Goal: Complete application form

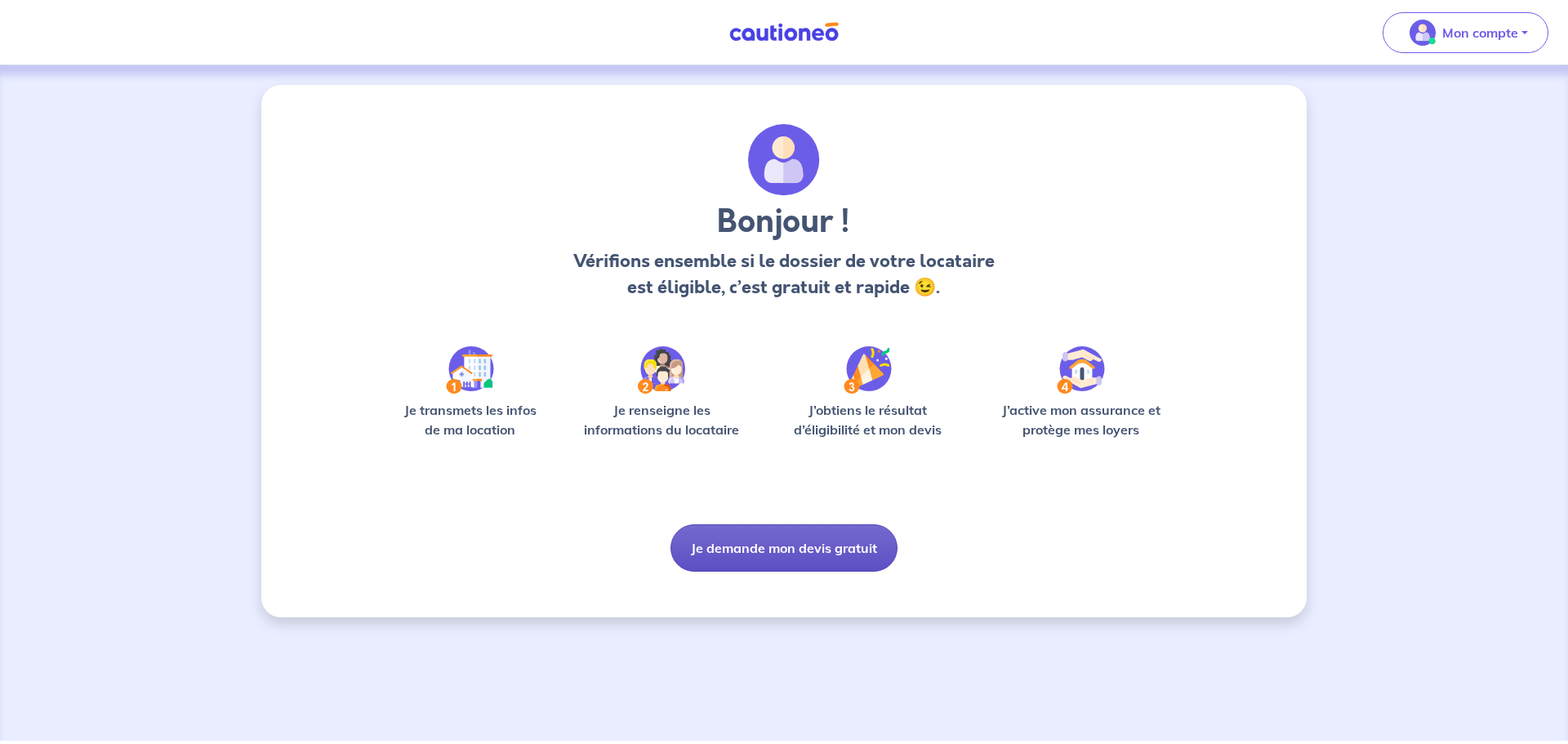
click at [787, 547] on button "Je demande mon devis gratuit" at bounding box center [784, 548] width 227 height 47
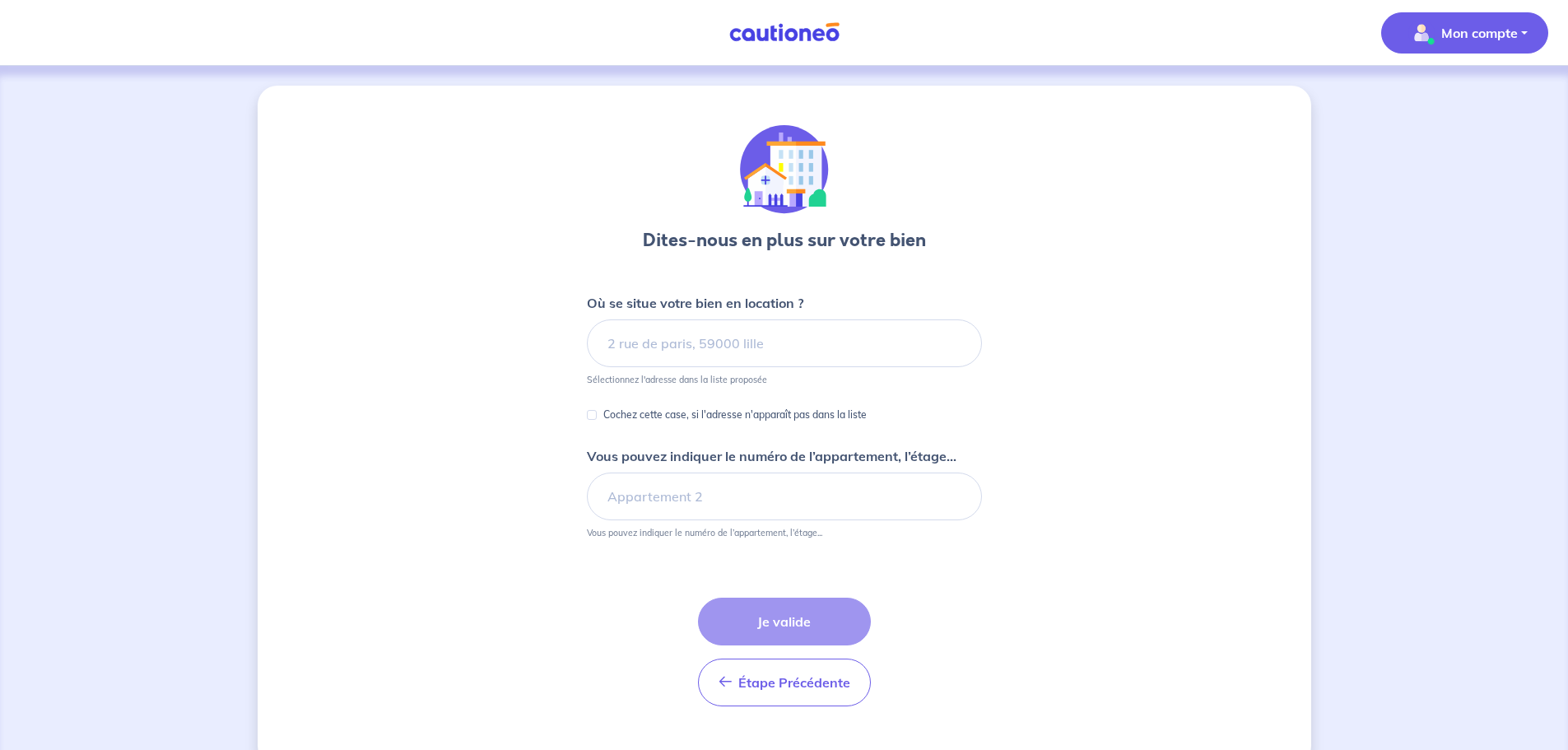
click at [1457, 34] on p "Mon compte" at bounding box center [1480, 32] width 77 height 20
click at [1451, 107] on link "Mes informations" at bounding box center [1448, 101] width 133 height 26
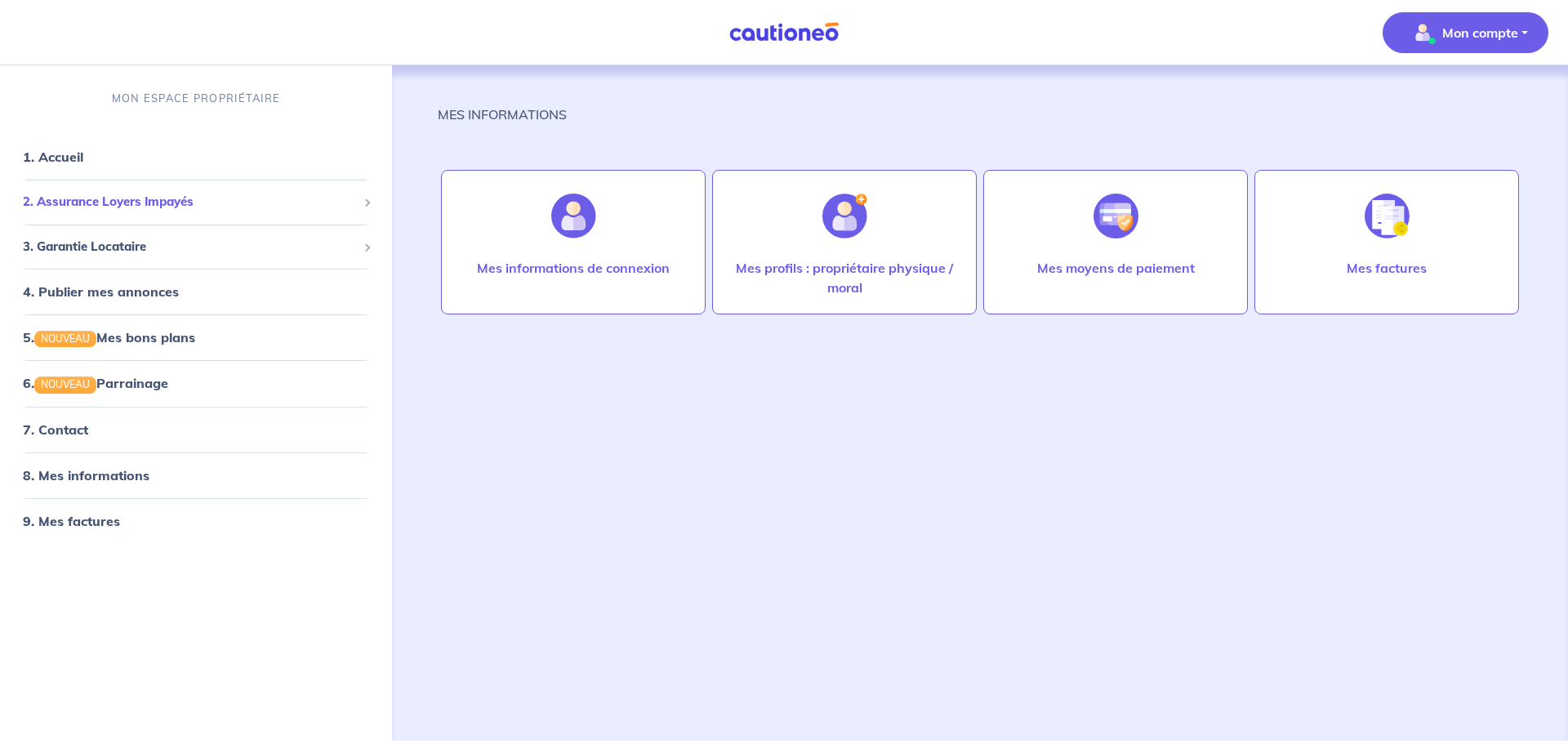
click at [192, 204] on span "2. Assurance Loyers Impayés" at bounding box center [190, 202] width 334 height 19
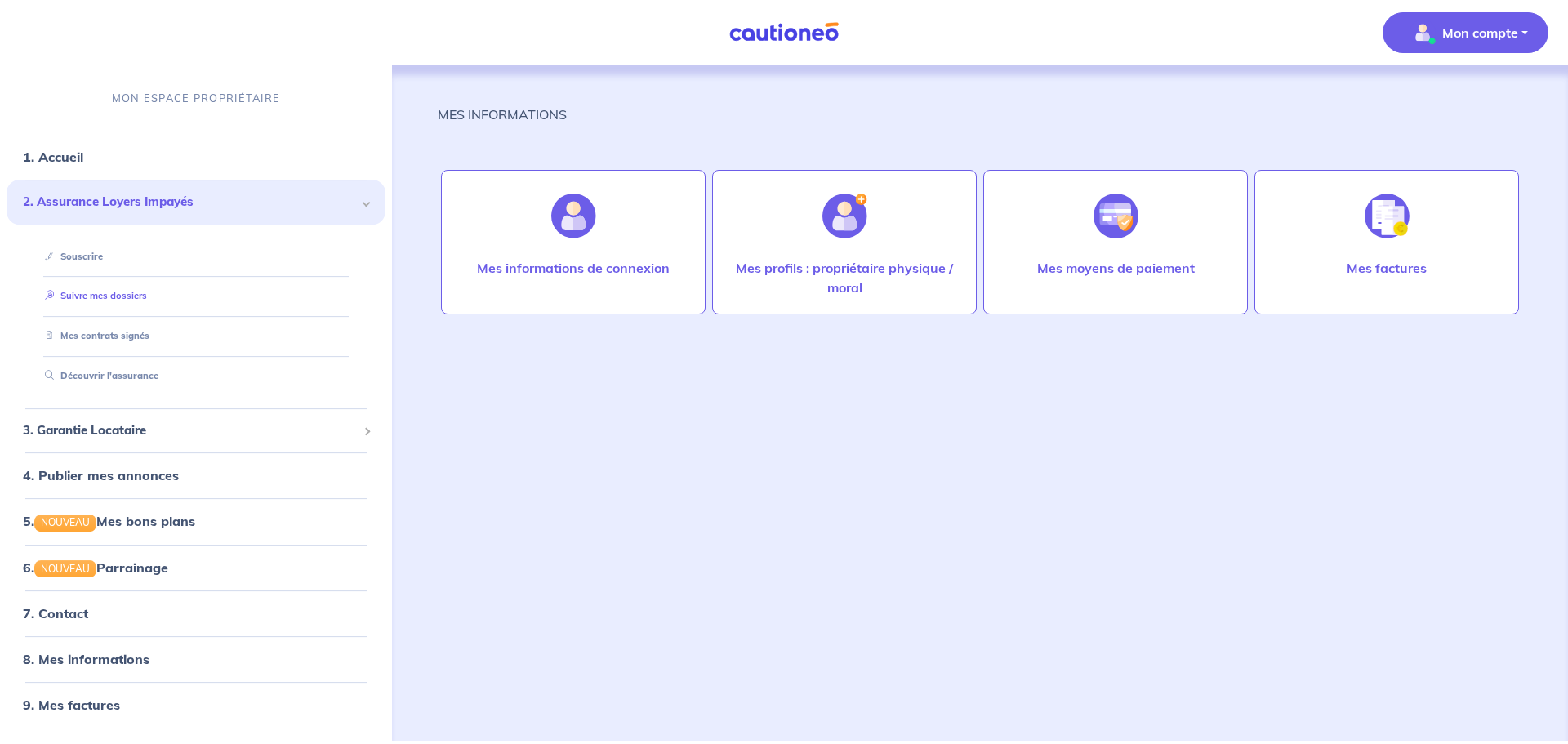
click at [147, 293] on link "Suivre mes dossiers" at bounding box center [92, 296] width 109 height 12
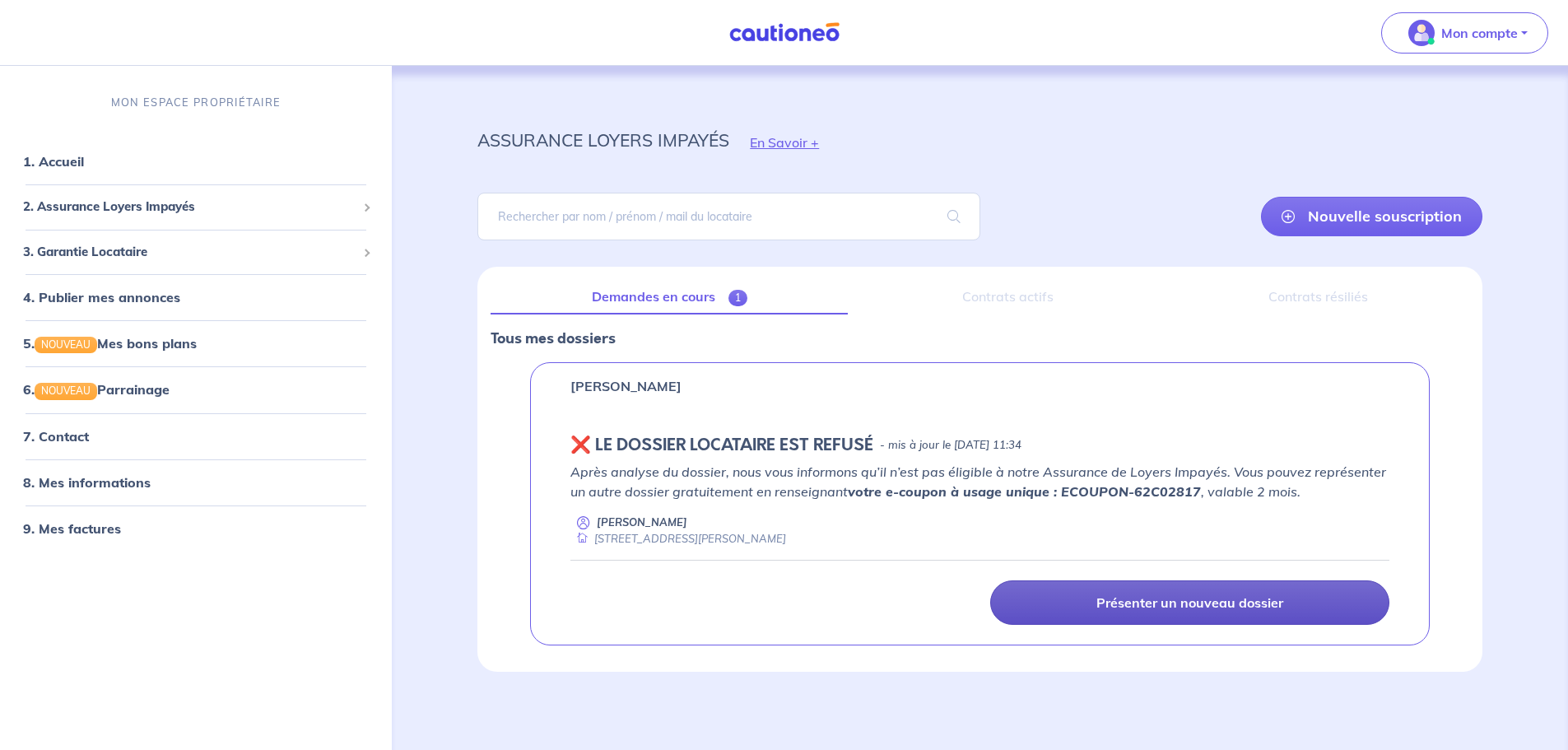
click at [1194, 604] on p "Présenter un nouveau dossier" at bounding box center [1189, 602] width 187 height 16
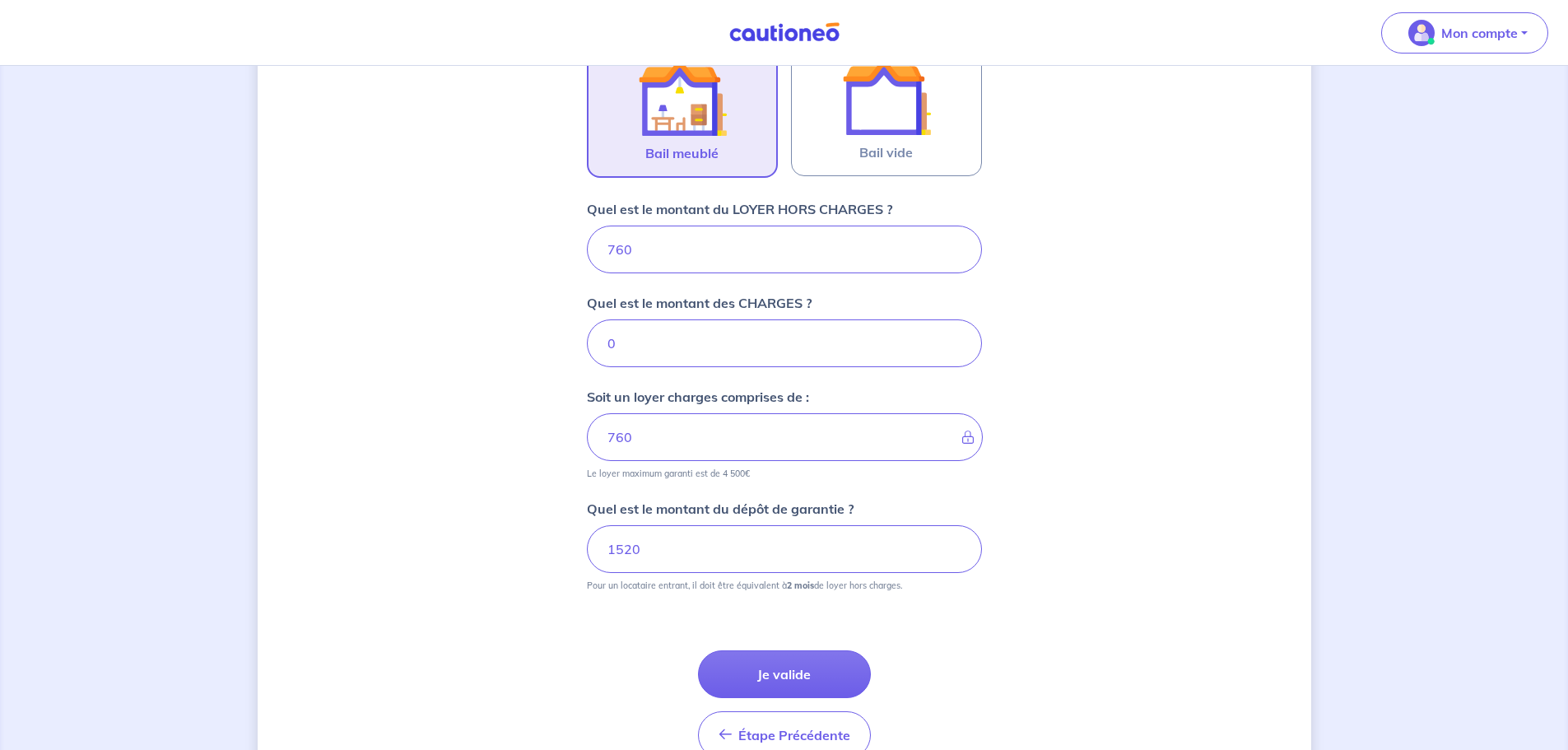
scroll to position [632, 0]
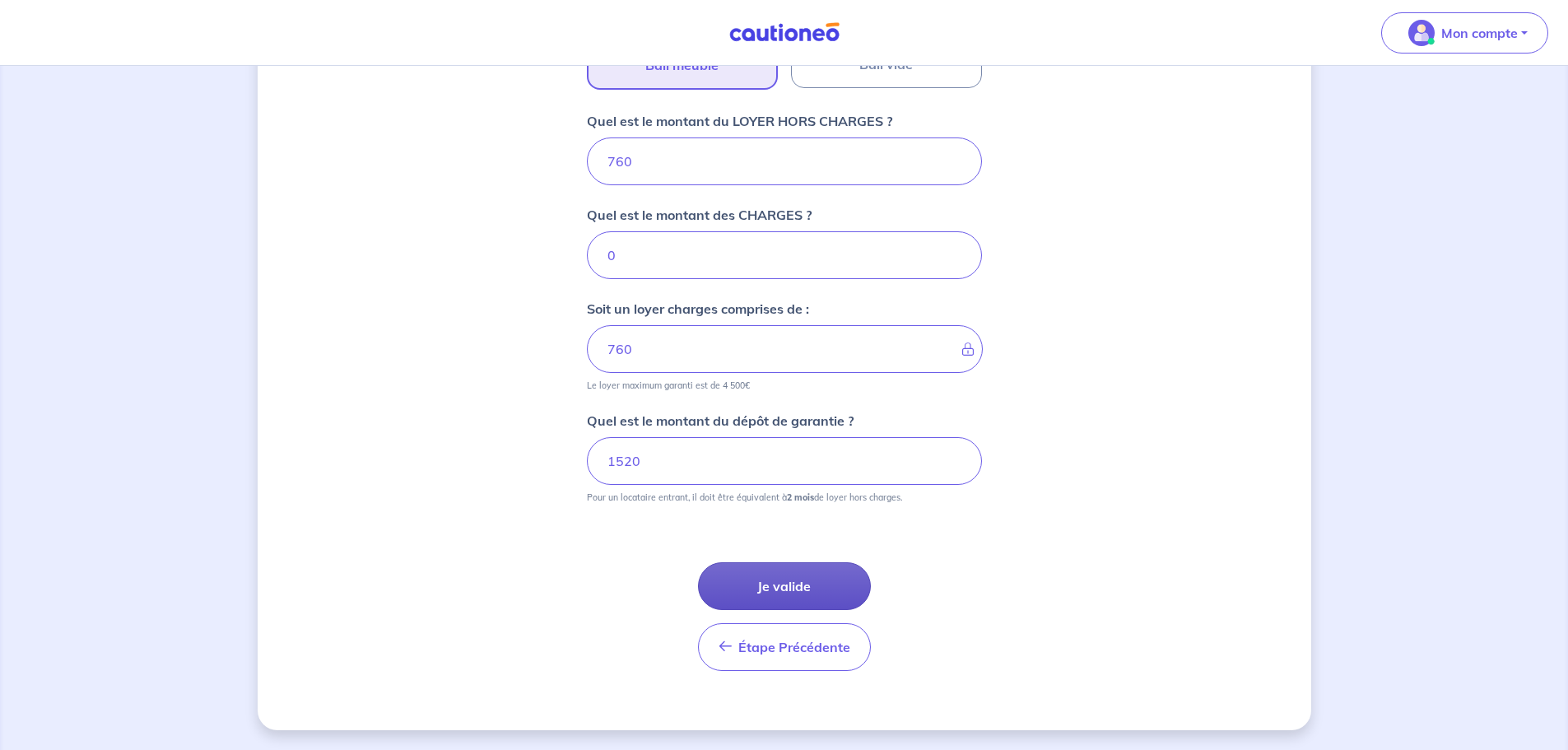
click at [838, 590] on button "Je valide" at bounding box center [784, 587] width 173 height 48
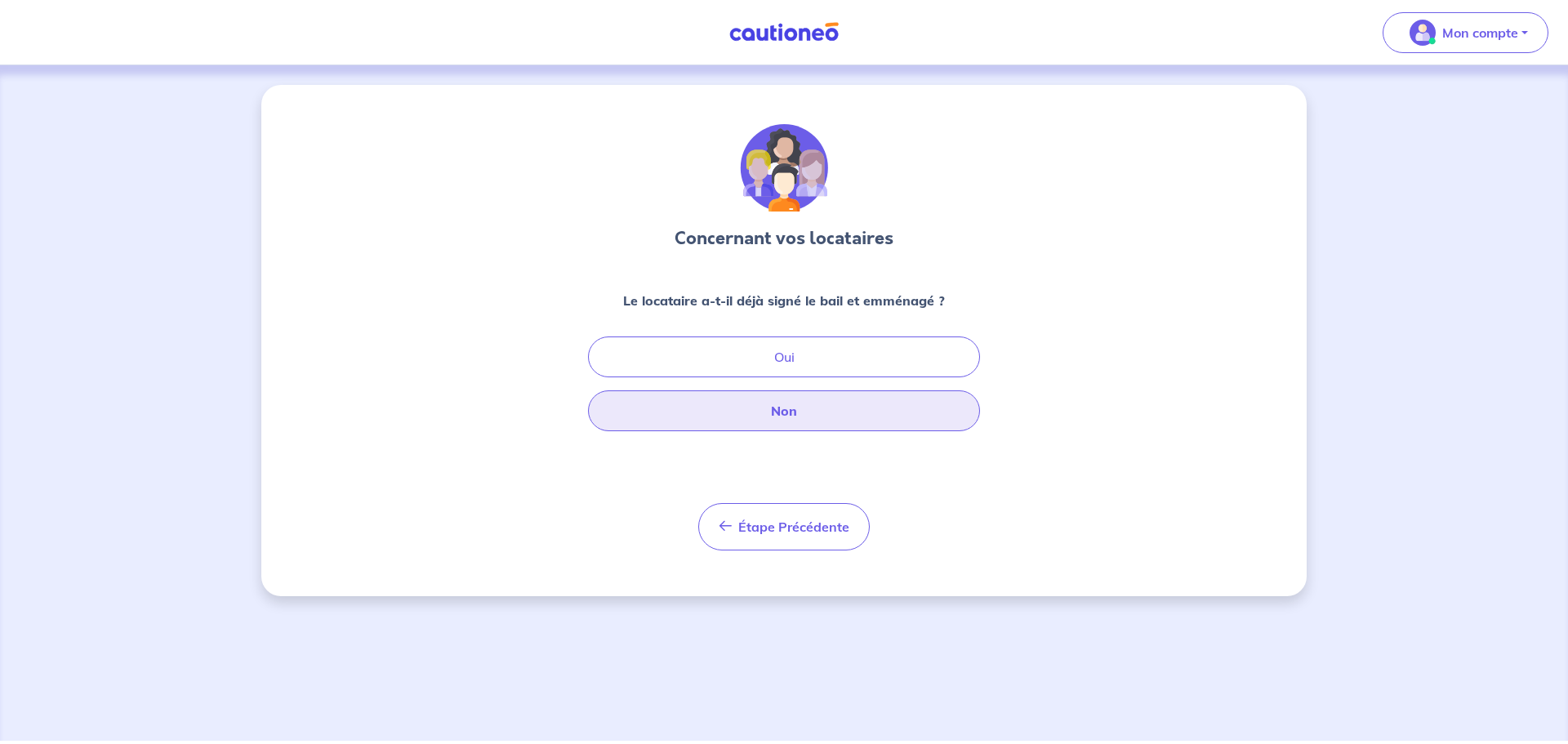
click at [831, 410] on button "Non" at bounding box center [784, 410] width 392 height 41
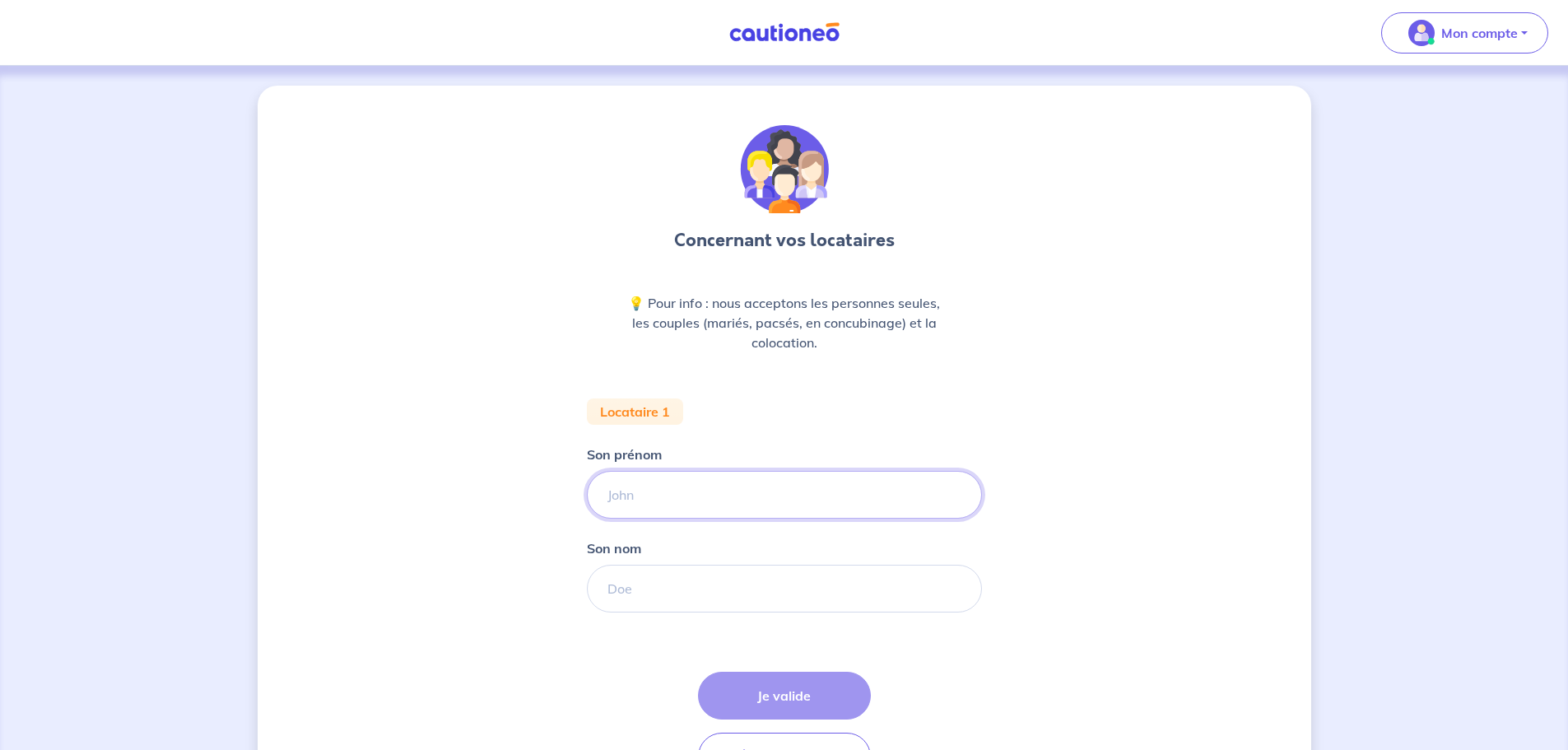
click at [648, 507] on input "Son prénom" at bounding box center [784, 495] width 395 height 48
type input "[PERSON_NAME]"
click at [649, 585] on input "Son nom" at bounding box center [784, 589] width 395 height 48
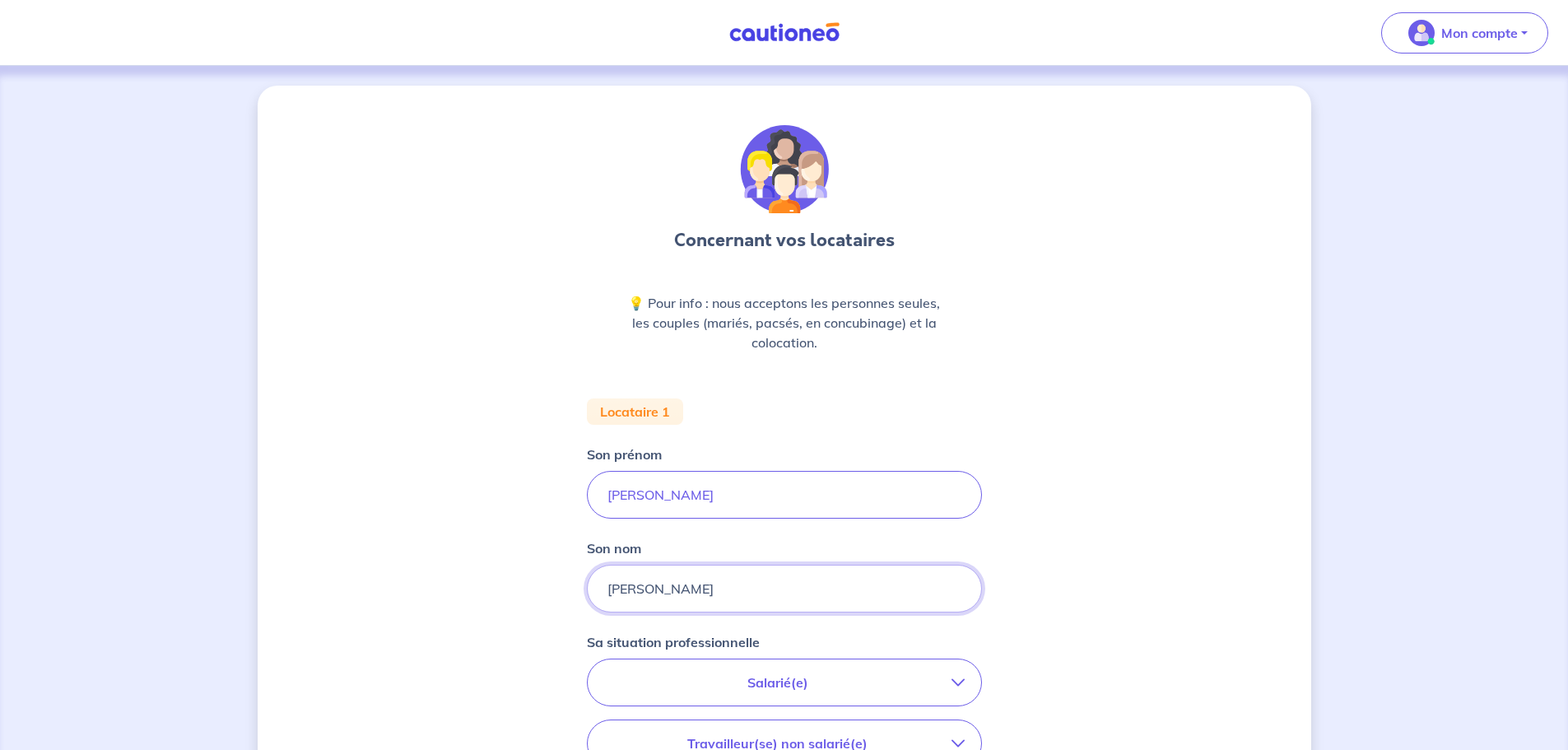
scroll to position [83, 0]
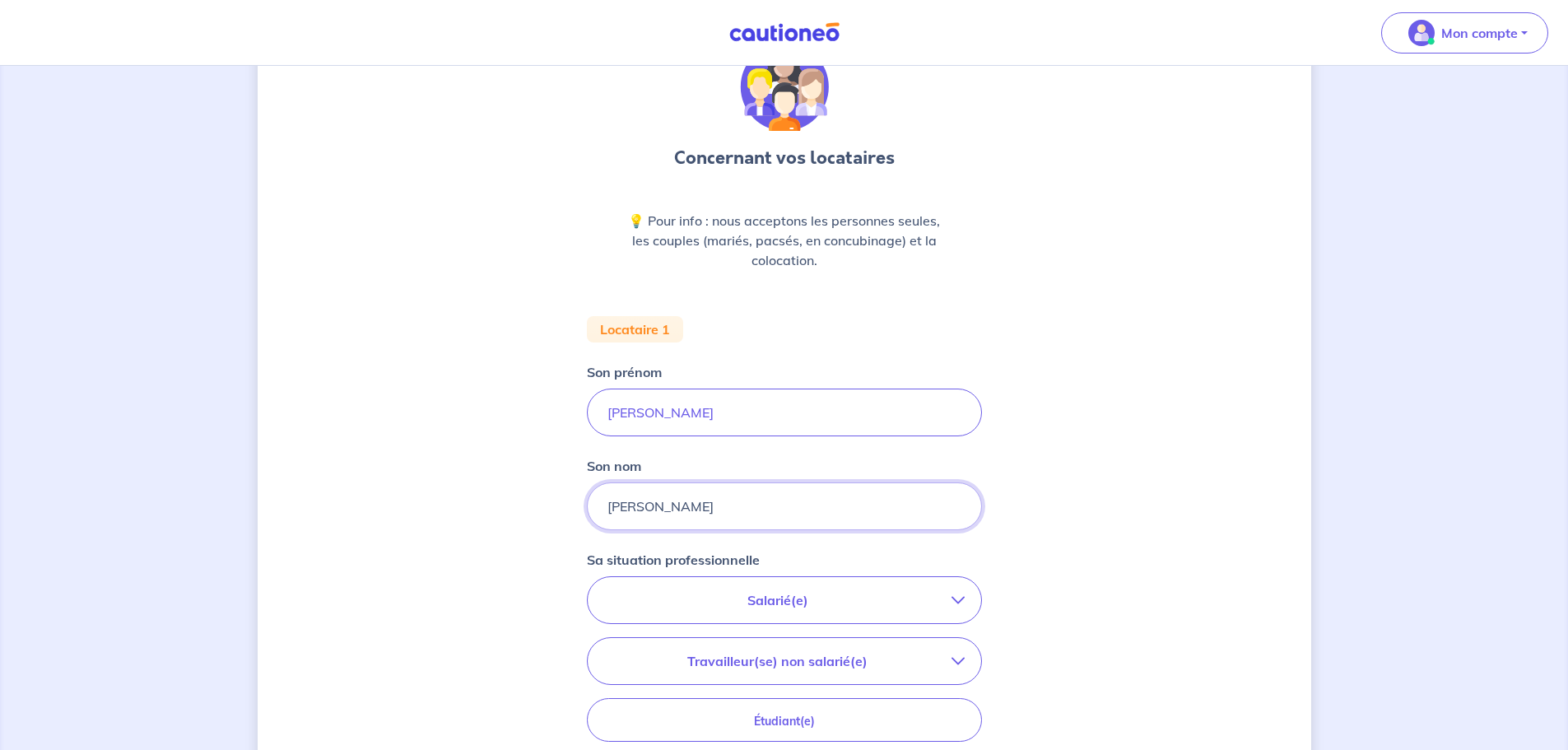
type input "[PERSON_NAME]"
click at [934, 613] on button "Salarié(e)" at bounding box center [784, 600] width 393 height 46
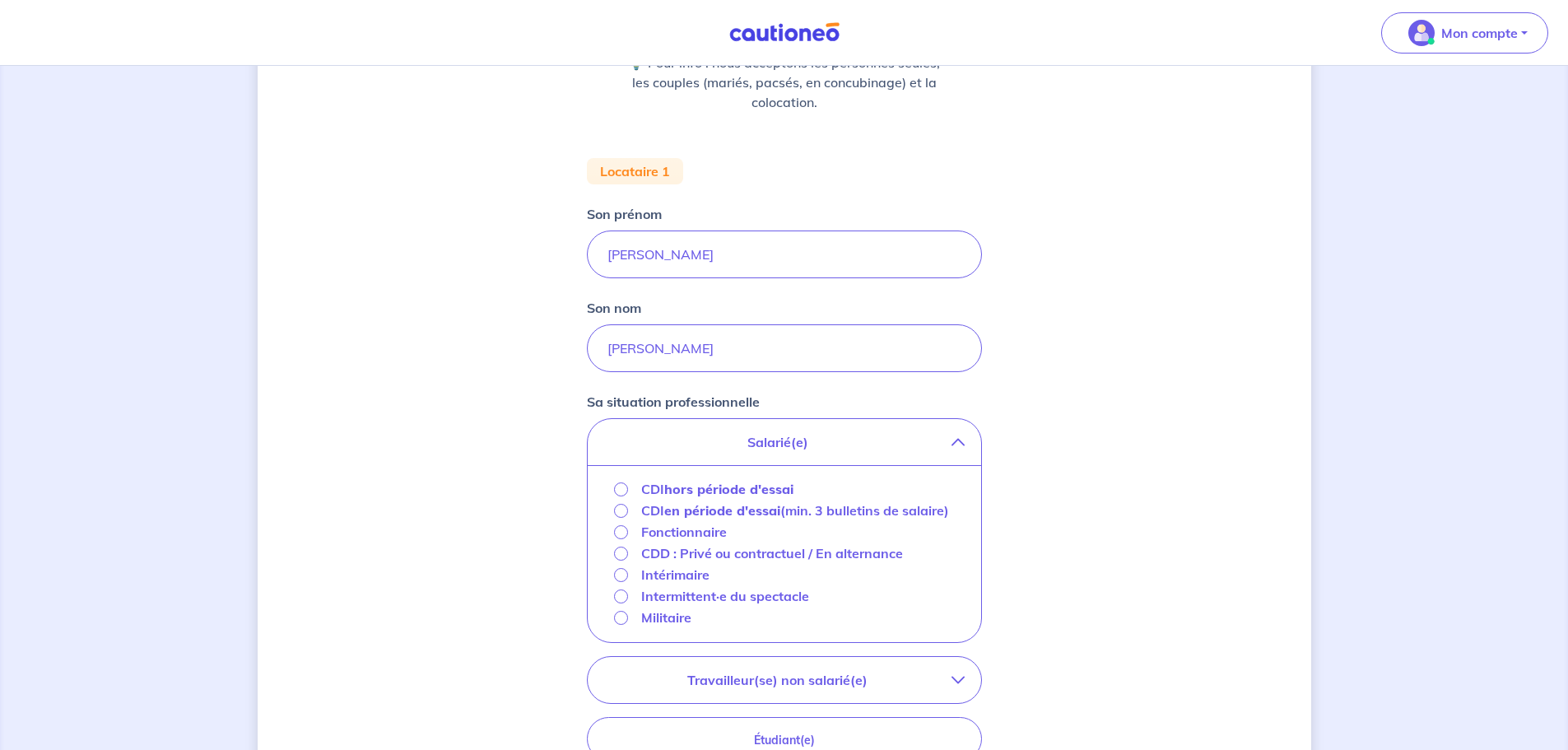
scroll to position [247, 0]
